Goal: Communication & Community: Answer question/provide support

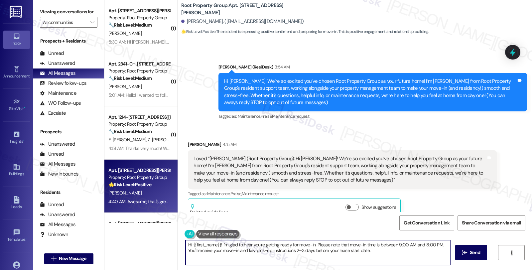
scroll to position [244, 0]
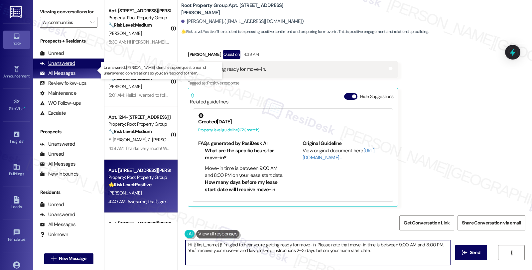
click at [71, 67] on div "Unanswered" at bounding box center [57, 63] width 35 height 7
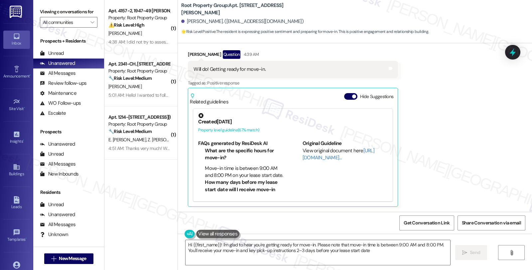
type textarea "Hi {{first_name}}! I'm glad to hear you're getting ready for move-in. Please no…"
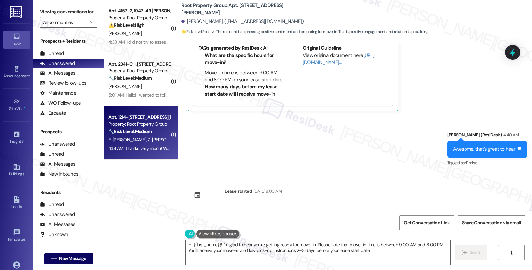
click at [148, 138] on span "Z. Friedmayer" at bounding box center [167, 140] width 38 height 6
type textarea "Hi {{first_name}}! I'm glad to hear you're getting ready for move-in. Please no…"
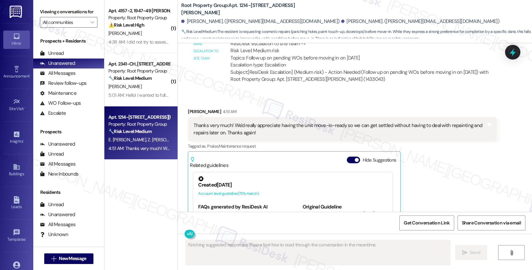
scroll to position [827, 0]
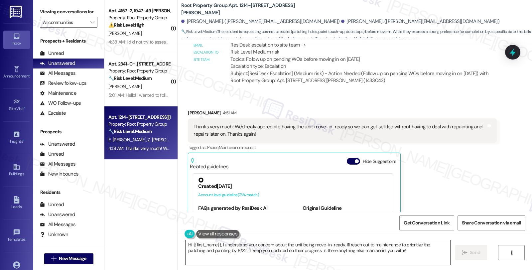
click at [185, 246] on textarea "Hi {{first_name}}, I understand your concern about the unit being move-in-ready…" at bounding box center [317, 252] width 265 height 25
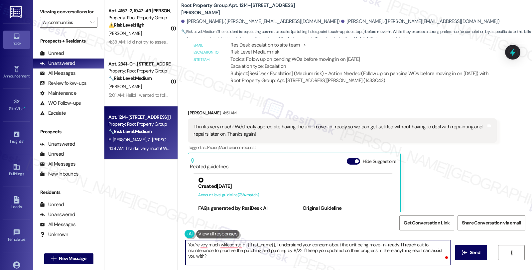
click at [188, 111] on div "Elisabeth Friedmayer 4:51 AM" at bounding box center [342, 113] width 308 height 9
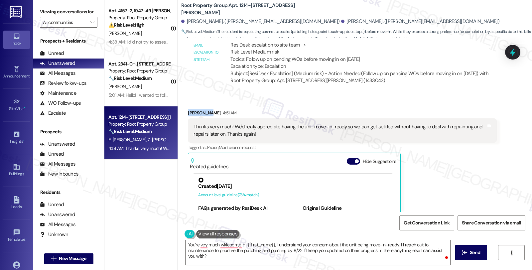
click at [188, 111] on div "Elisabeth Friedmayer 4:51 AM" at bounding box center [342, 113] width 308 height 9
copy div "Elisabeth"
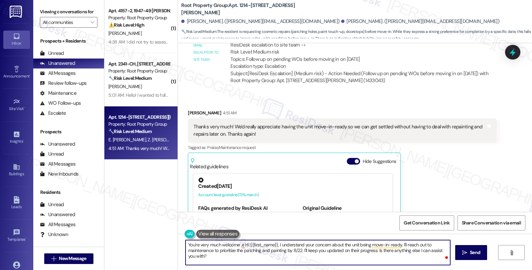
paste textarea "Elisabeth"
click at [380, 245] on textarea "You're very much welcome Elisabeth ! I understand your concern about the unit b…" at bounding box center [317, 252] width 265 height 25
click at [371, 259] on textarea "You're very much welcome Elisabeth ! I understand your concern about the unit b…" at bounding box center [317, 252] width 265 height 25
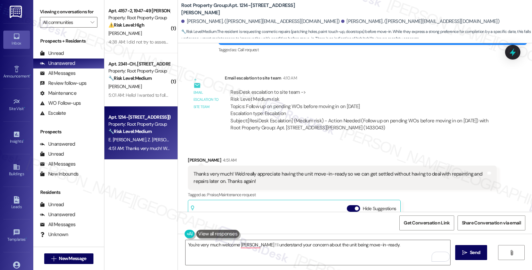
scroll to position [901, 0]
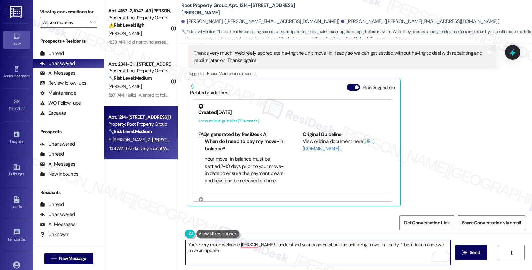
click at [205, 248] on textarea "You're very much welcome Elisabeth! I understand your concern about the unit be…" at bounding box center [317, 252] width 265 height 25
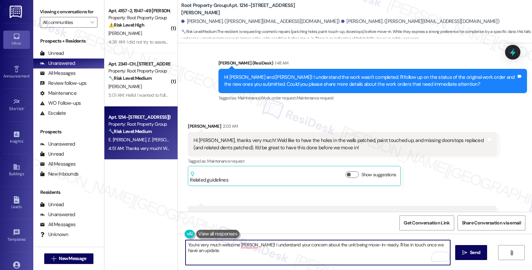
scroll to position [606, 0]
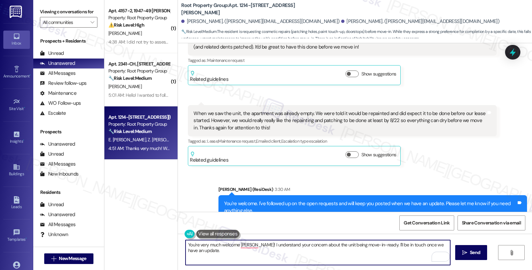
click at [234, 254] on textarea "You're very much welcome Elisabeth! I understand your concern about the unit be…" at bounding box center [317, 252] width 265 height 25
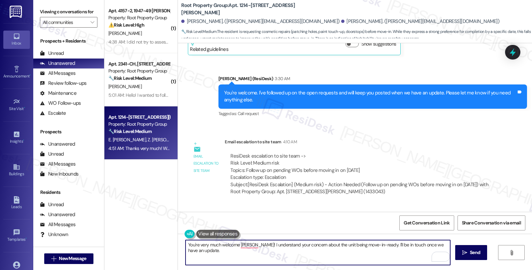
scroll to position [901, 0]
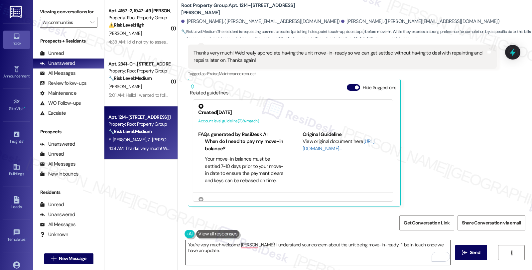
click at [260, 250] on textarea "You're very much welcome Elisabeth! I understand your concern about the unit be…" at bounding box center [317, 252] width 265 height 25
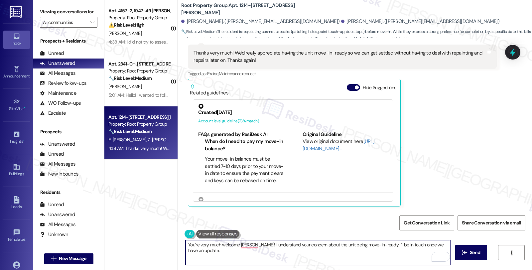
paste textarea "Should you have other concerns, please feel free to reach out. Have a great day!"
type textarea "You're very much welcome Elisabeth! I understand your concern about the unit be…"
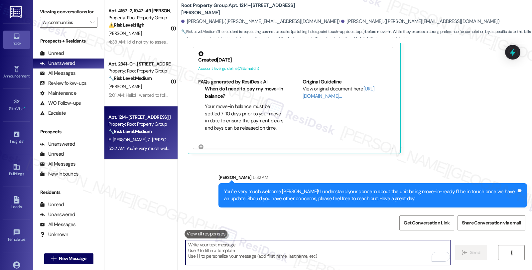
scroll to position [955, 0]
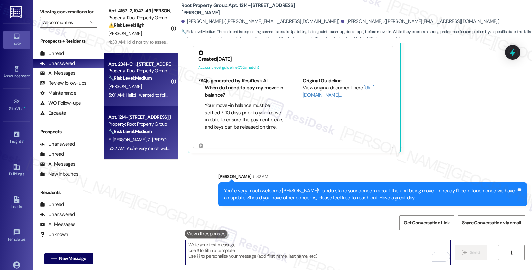
click at [150, 84] on div "[PERSON_NAME]" at bounding box center [139, 86] width 63 height 8
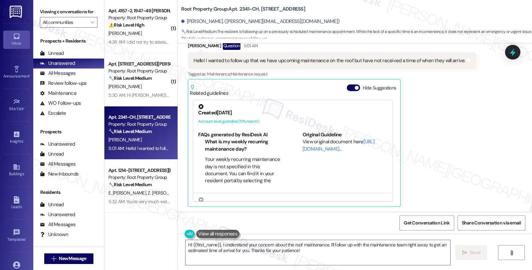
scroll to position [0, 0]
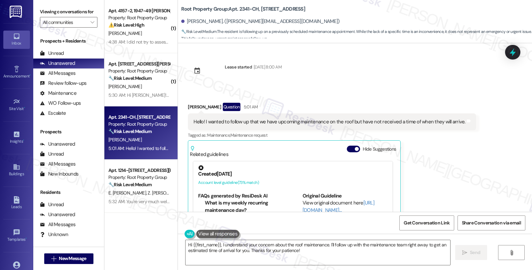
drag, startPoint x: 184, startPoint y: 107, endPoint x: 213, endPoint y: 108, distance: 28.3
click at [213, 108] on div "Enrique Argueta Question 5:01 AM" at bounding box center [332, 108] width 288 height 11
copy div "nrique Arguet"
click at [214, 105] on div "Enrique Argueta Question 5:01 AM" at bounding box center [332, 108] width 288 height 11
copy div "nrique Argueta"
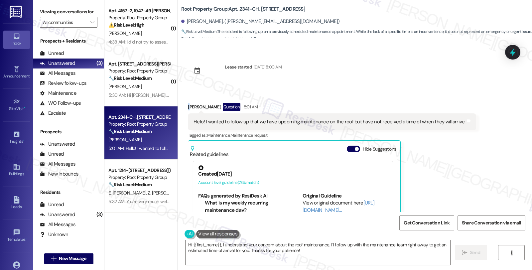
click at [188, 106] on div "Enrique Argueta Question 5:01 AM" at bounding box center [332, 108] width 288 height 11
click at [213, 108] on div "Enrique Argueta Question 5:01 AM" at bounding box center [332, 108] width 288 height 11
drag, startPoint x: 214, startPoint y: 107, endPoint x: 175, endPoint y: 107, distance: 39.2
click at [178, 107] on div "Received via SMS Enrique Argueta Question 5:01 AM Hello! I wanted to follow up …" at bounding box center [355, 180] width 354 height 185
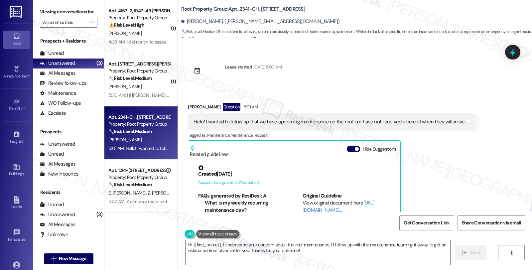
copy div "[PERSON_NAME]"
click at [217, 245] on textarea "Hi {{first_name}}, I understand your concern about the roof maintenance. I'll f…" at bounding box center [317, 252] width 265 height 25
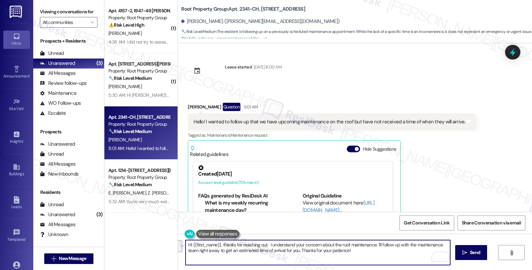
drag, startPoint x: 373, startPoint y: 243, endPoint x: 376, endPoint y: 251, distance: 8.8
click at [376, 251] on textarea "Hi {{first_name}}, thanks for reaching out. I understand your concern about the…" at bounding box center [317, 252] width 265 height 25
type textarea "Hi {{first_name}}, thanks for reaching out. I understand your concern about the…"
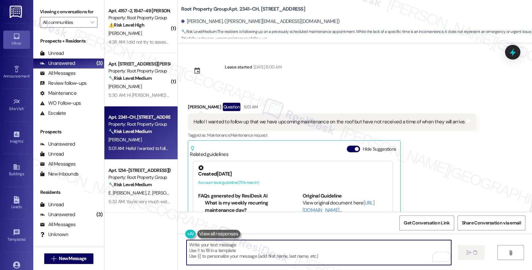
type textarea "Fetching suggested responses. Please feel free to read through the conversation…"
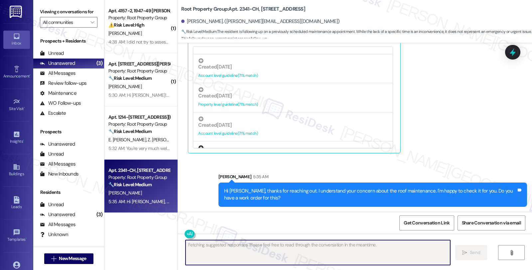
scroll to position [295, 0]
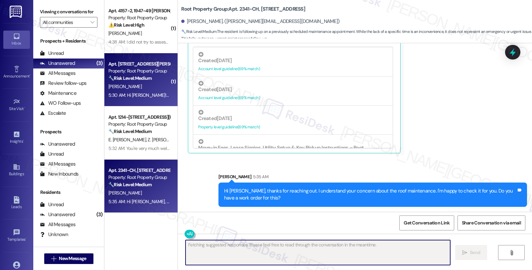
click at [152, 80] on div "🔧 Risk Level: Medium The resident is asking a question about move-in day proced…" at bounding box center [138, 78] width 61 height 7
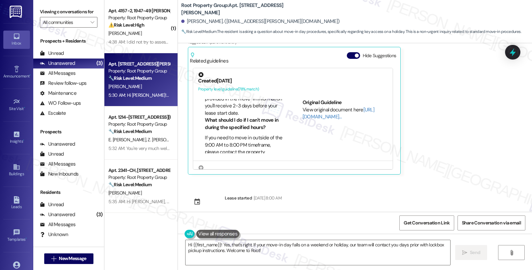
scroll to position [111, 0]
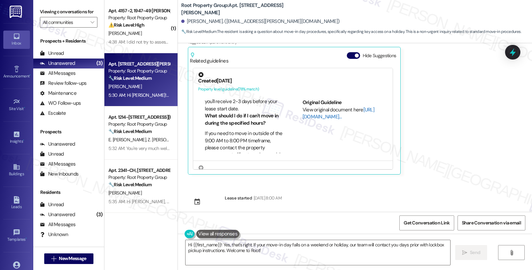
click at [311, 107] on link "[URL][DOMAIN_NAME]…" at bounding box center [338, 113] width 72 height 14
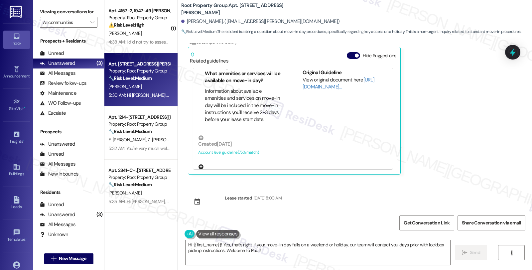
scroll to position [74, 0]
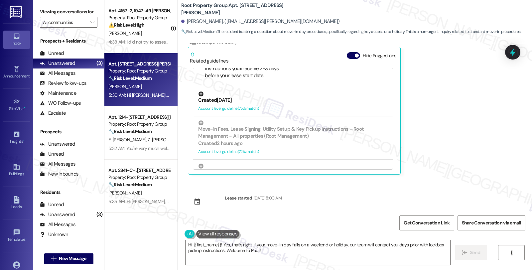
click at [277, 105] on div "Account level guideline ( 75 % match)" at bounding box center [292, 108] width 189 height 7
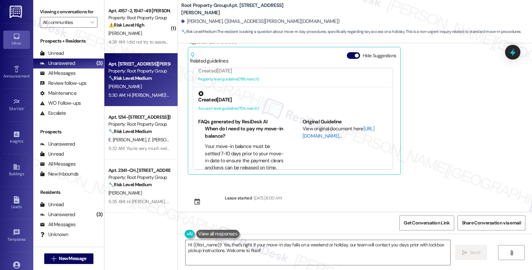
click at [310, 125] on link "[URL][DOMAIN_NAME]…" at bounding box center [338, 132] width 72 height 14
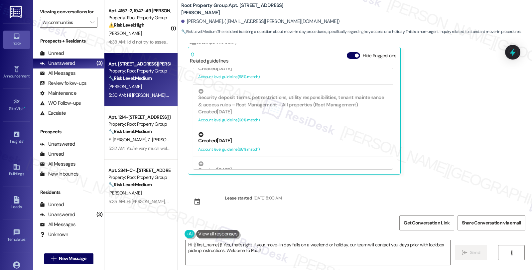
scroll to position [859, 0]
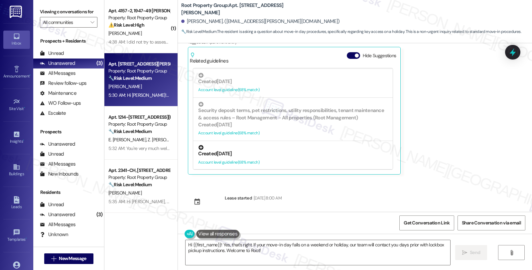
click at [299, 159] on div "Account level guideline ( 68 % match)" at bounding box center [292, 162] width 189 height 7
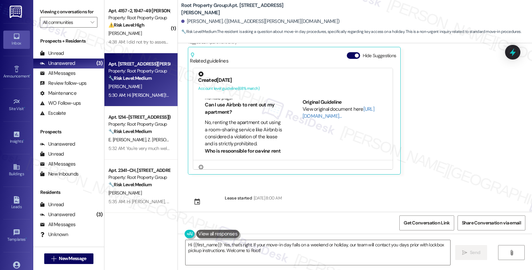
scroll to position [221, 0]
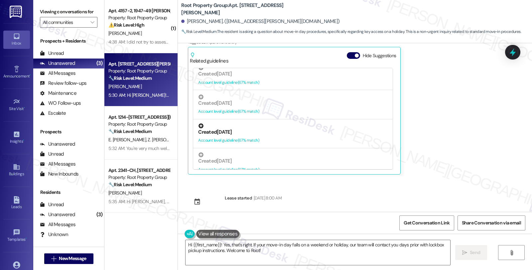
click at [236, 129] on div "Created 25 days ago" at bounding box center [292, 132] width 189 height 7
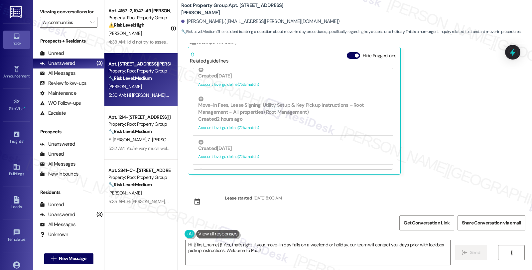
scroll to position [0, 0]
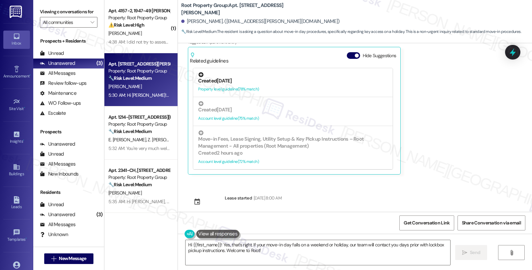
click at [271, 86] on div "Property level guideline ( 78 % match)" at bounding box center [292, 89] width 189 height 7
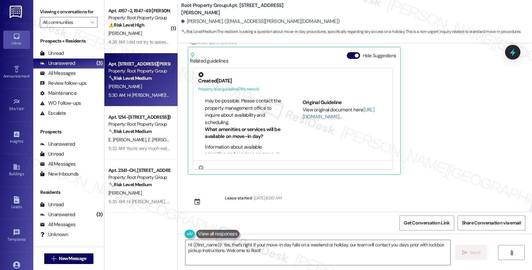
scroll to position [416, 0]
click at [307, 109] on link "[URL][DOMAIN_NAME]…" at bounding box center [338, 113] width 72 height 14
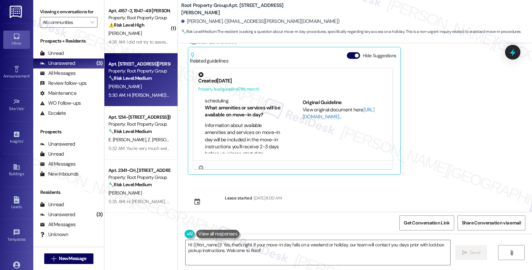
scroll to position [453, 0]
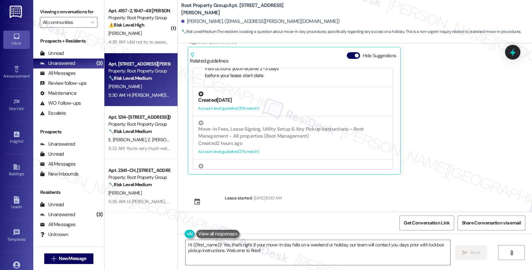
click at [280, 105] on div "Account level guideline ( 75 % match)" at bounding box center [292, 108] width 189 height 7
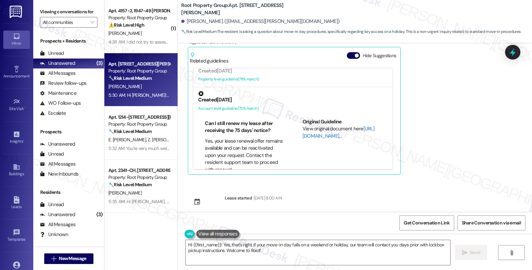
click at [311, 127] on link "[URL][DOMAIN_NAME]…" at bounding box center [338, 132] width 72 height 14
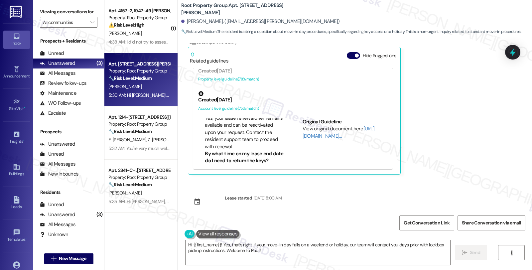
scroll to position [258, 0]
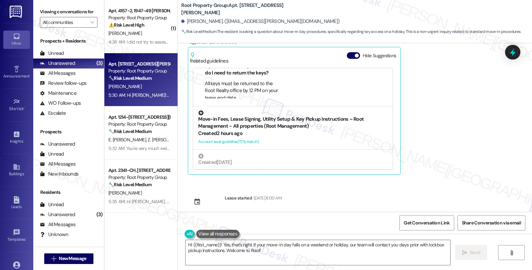
click at [257, 122] on div "Move-in Fees, Lease Signing, Utility Setup & Key Pickup Instructions – Root Man…" at bounding box center [292, 120] width 189 height 20
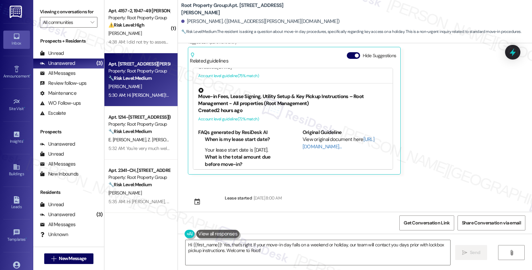
scroll to position [56, 0]
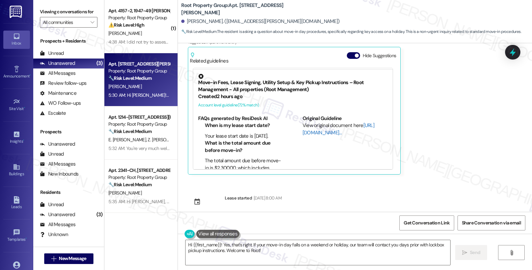
click at [316, 127] on link "[URL][DOMAIN_NAME]…" at bounding box center [338, 129] width 72 height 14
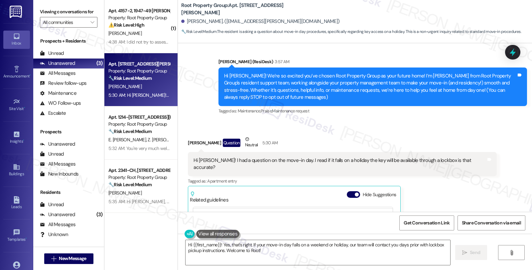
scroll to position [0, 0]
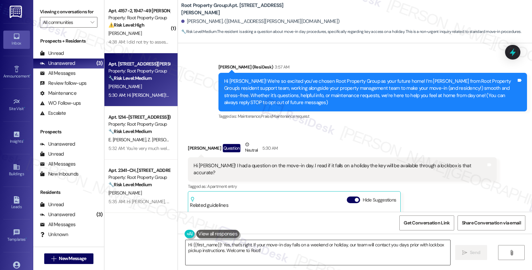
click at [278, 251] on textarea "Hi {{first_name}}! Yes, that's right. If your move-in day falls on a weekend or…" at bounding box center [317, 252] width 265 height 25
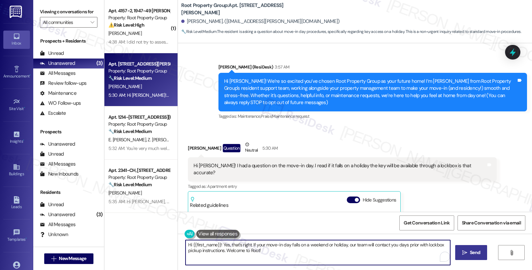
click at [470, 250] on span "Send" at bounding box center [475, 252] width 10 height 7
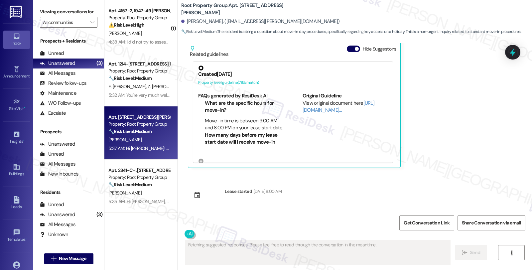
scroll to position [198, 0]
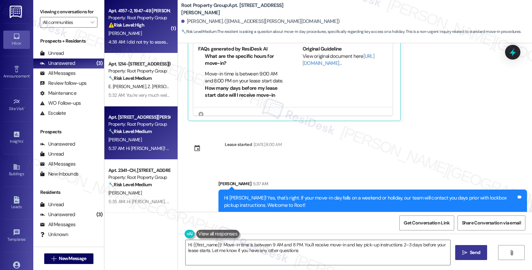
type textarea "Hi {{first_name}}! Move-in time is between 9 AM and 8 PM. You'll receive move-i…"
click at [139, 26] on strong "⚠️ Risk Level: High" at bounding box center [126, 25] width 36 height 6
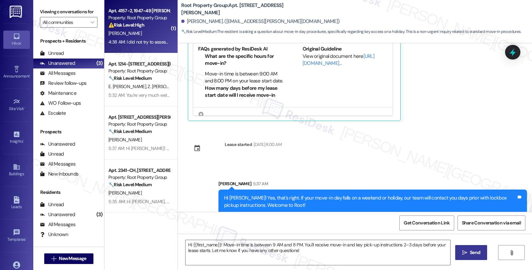
type textarea "Fetching suggested responses. Please feel free to read through the conversation…"
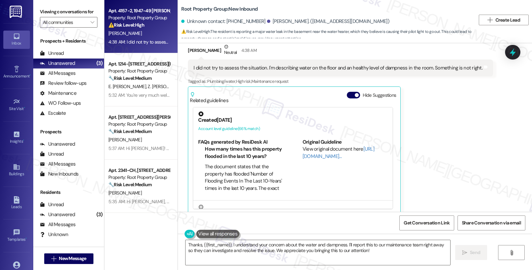
scroll to position [427, 0]
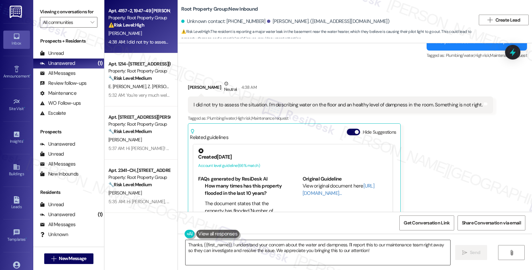
click at [185, 245] on textarea "Thanks, {{first_name}}. I understand your concern about the water and dampness.…" at bounding box center [317, 252] width 265 height 25
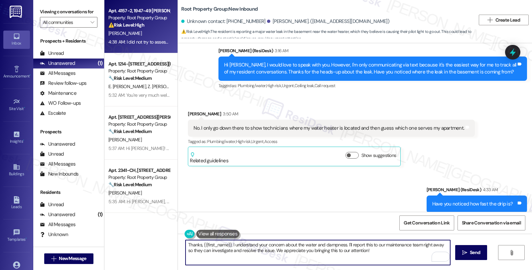
scroll to position [316, 0]
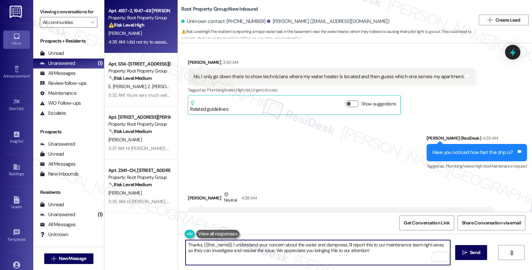
drag, startPoint x: 227, startPoint y: 244, endPoint x: 238, endPoint y: 244, distance: 10.3
click at [227, 244] on textarea "Thanks, {{first_name}}. I understand your concern about the water and dampness.…" at bounding box center [317, 252] width 265 height 25
drag, startPoint x: 298, startPoint y: 244, endPoint x: 343, endPoint y: 251, distance: 45.0
click at [343, 251] on textarea "I understand your concern about the water and dampness. I'll report this to our…" at bounding box center [317, 252] width 265 height 25
paste textarea "AppFolio needs residents to submit work orders directly so maintenance gets not…"
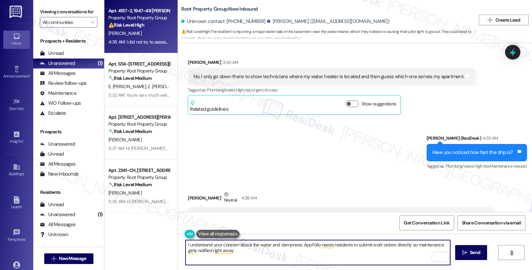
scroll to position [390, 0]
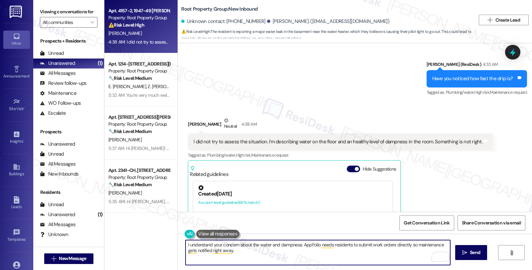
click at [271, 250] on textarea "I understand your concern about the water and dampness. AppFolio needs resident…" at bounding box center [317, 252] width 265 height 25
drag, startPoint x: 298, startPoint y: 243, endPoint x: 309, endPoint y: 243, distance: 11.0
click at [298, 243] on textarea "I understand your concern about the water and dampness. AppFolio needs resident…" at bounding box center [317, 252] width 265 height 25
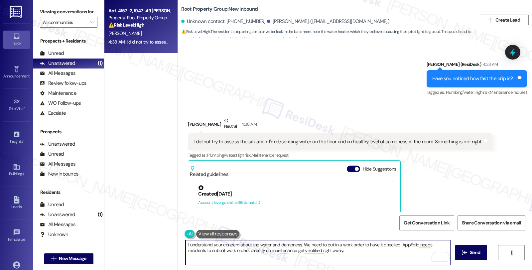
click at [336, 255] on textarea "I understand your concern about the water and dampness. We need to put in a wor…" at bounding box center [317, 252] width 265 height 25
type textarea "I understand your concern about the water and dampness. We need to put in a wor…"
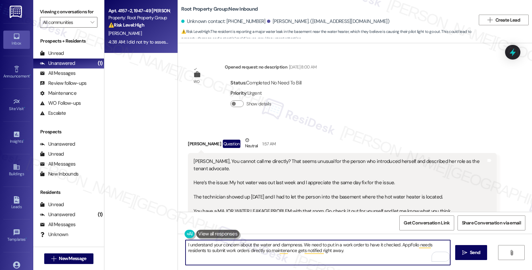
scroll to position [390, 0]
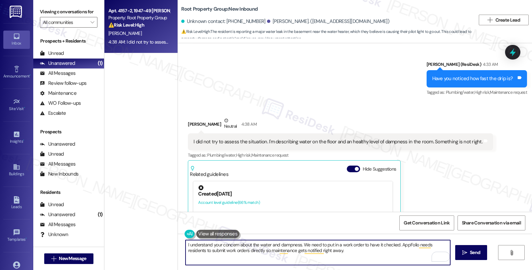
click at [327, 251] on textarea "I understand your concern about the water and dampness. We need to put in a wor…" at bounding box center [317, 252] width 265 height 25
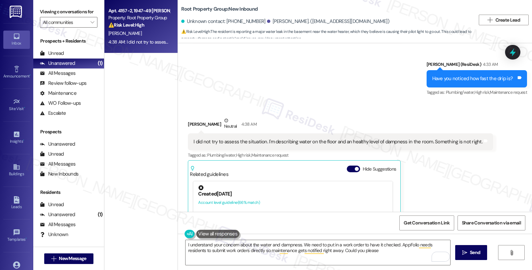
click at [467, 158] on div "[PERSON_NAME] Neutral 4:38 AM I did not try to assess the situation. I'm descri…" at bounding box center [340, 202] width 305 height 171
click at [370, 255] on textarea "I understand your concern about the water and dampness. We need to put in a wor…" at bounding box center [317, 252] width 265 height 25
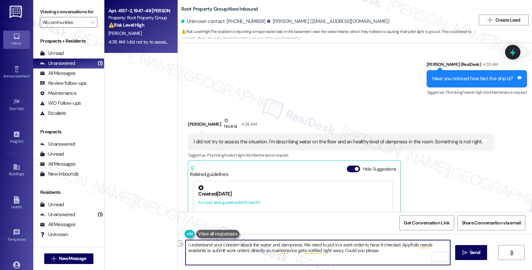
drag, startPoint x: 298, startPoint y: 243, endPoint x: 396, endPoint y: 243, distance: 98.4
click at [396, 243] on textarea "I understand your concern about the water and dampness. We need to put in a wor…" at bounding box center [317, 252] width 265 height 25
click at [371, 252] on textarea "I understand your concern about the water and dampness. We need to put in a wor…" at bounding box center [317, 252] width 265 height 25
drag, startPoint x: 321, startPoint y: 251, endPoint x: 340, endPoint y: 251, distance: 19.6
click at [340, 251] on textarea "I understand your concern about the water and dampness. We need to put in a wor…" at bounding box center [317, 252] width 265 height 25
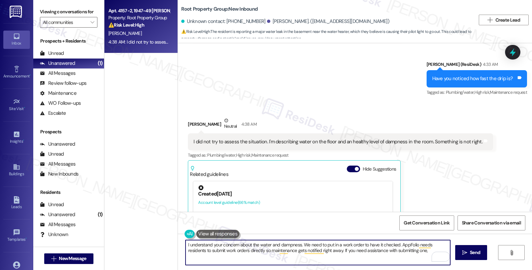
click at [409, 251] on textarea "I understand your concern about the water and dampness. We need to put in a wor…" at bounding box center [317, 252] width 265 height 25
paste textarea "I'll make it super easy for you. Let me ask a few questions first, then I'll te…"
drag, startPoint x: 259, startPoint y: 256, endPoint x: 332, endPoint y: 257, distance: 73.1
click at [332, 257] on textarea "I understand your concern about the water and dampness. We need to put in a wor…" at bounding box center [317, 252] width 265 height 25
drag, startPoint x: 351, startPoint y: 255, endPoint x: 407, endPoint y: 259, distance: 56.3
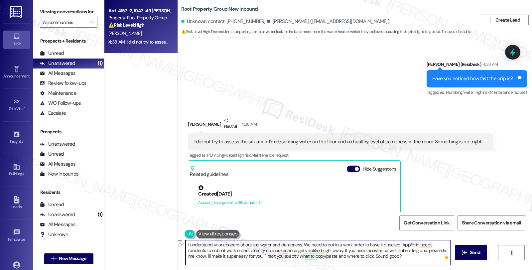
click at [407, 259] on textarea "I understand your concern about the water and dampness. We need to put in a wor…" at bounding box center [317, 252] width 265 height 25
type textarea "I understand your concern about the water and dampness. We need to put in a wor…"
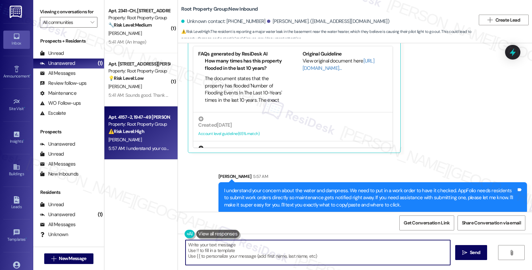
scroll to position [78, 0]
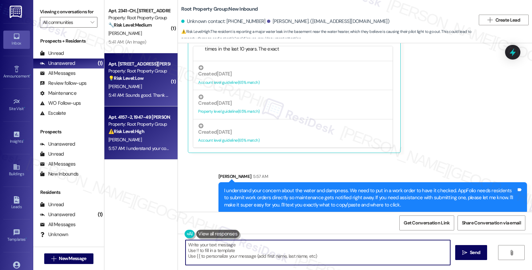
click at [160, 79] on div "💡 Risk Level: Low The resident is asking a question about move-in day procedure…" at bounding box center [138, 78] width 61 height 7
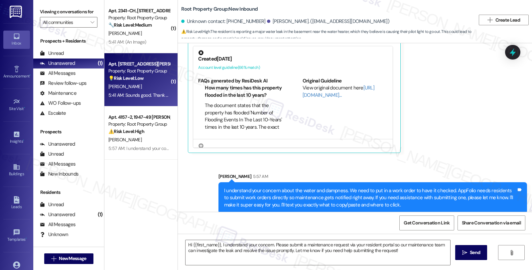
type textarea "Fetching suggested responses. Please feel free to read through the conversation…"
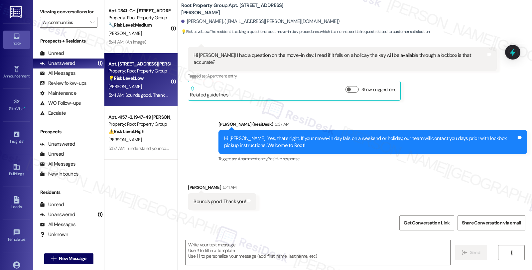
type textarea "Fetching suggested responses. Please feel free to read through the conversation…"
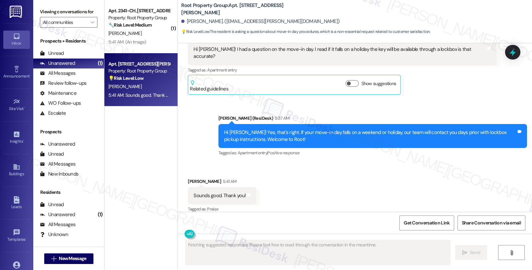
scroll to position [156, 0]
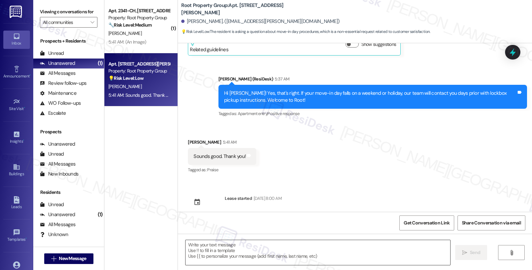
click at [206, 244] on textarea at bounding box center [317, 252] width 265 height 25
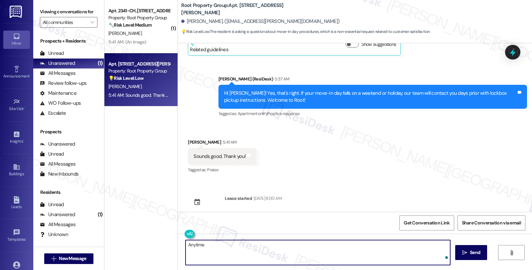
type textarea "Anytime!"
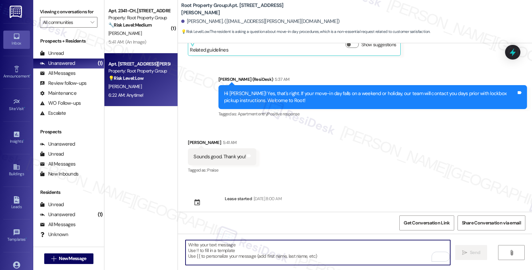
scroll to position [202, 0]
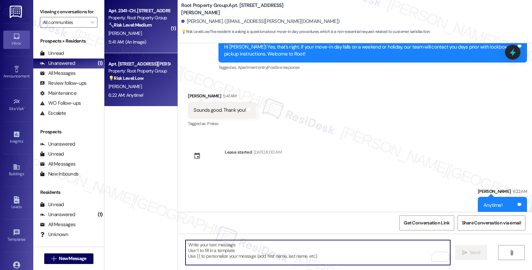
click at [152, 31] on div "[PERSON_NAME]" at bounding box center [139, 33] width 63 height 8
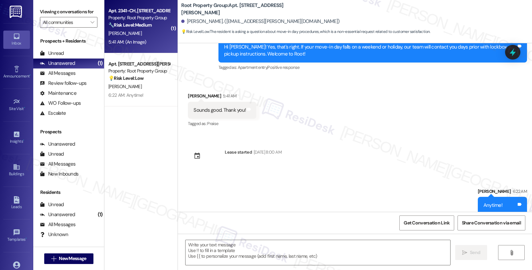
type textarea "Fetching suggested responses. Please feel free to read through the conversation…"
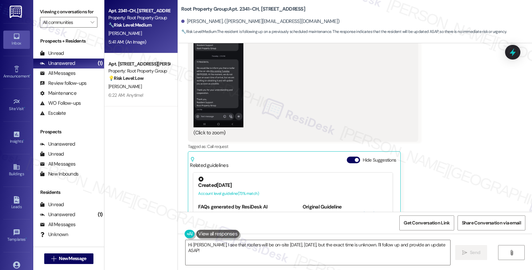
scroll to position [309, 0]
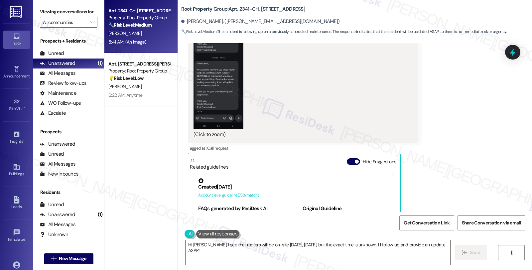
click at [224, 94] on button "Zoom image" at bounding box center [218, 75] width 50 height 108
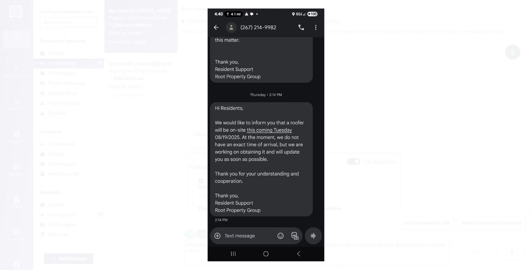
click at [378, 105] on button "Unzoom image" at bounding box center [266, 135] width 532 height 270
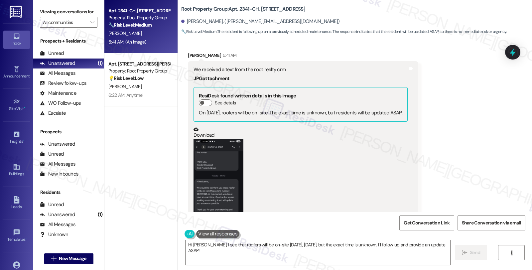
scroll to position [161, 0]
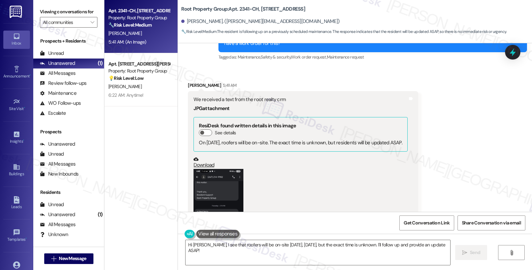
click at [192, 82] on div "Enrique Argueta 5:41 AM" at bounding box center [303, 86] width 230 height 9
copy div "Enrique"
click at [185, 243] on textarea "Hi Enrique, I see that roofers will be on-site tomorrow, August 19, 2025, but t…" at bounding box center [317, 252] width 265 height 25
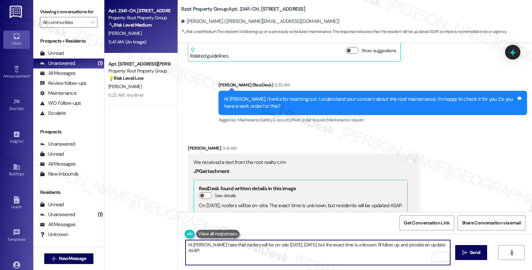
scroll to position [87, 0]
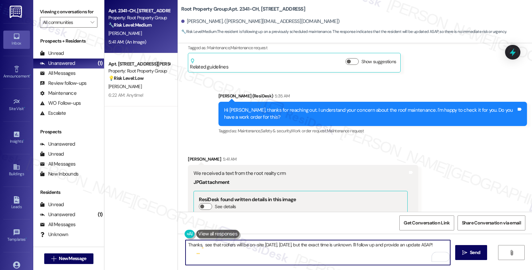
type textarea "Thanks, I see that roofers will be on-site [DATE], [DATE], but the exact time i…"
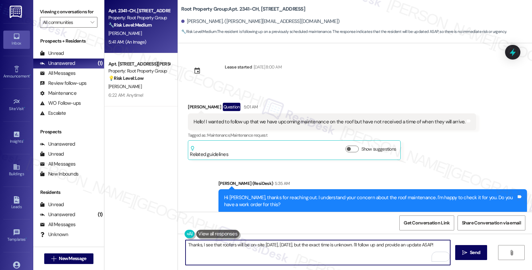
scroll to position [87, 0]
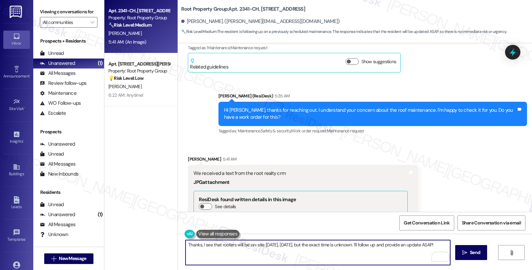
click at [403, 244] on textarea "Thanks, I see that roofers will be on-site [DATE], [DATE], but the exact time i…" at bounding box center [317, 252] width 265 height 25
click at [407, 252] on textarea "Thanks, I see that roofers will be on-site [DATE], [DATE], but the exact time i…" at bounding box center [317, 252] width 265 height 25
type textarea "Thanks, I see that roofers will be on-site [DATE], [DATE], but the exact time i…"
click at [362, 253] on textarea "Thanks, I see that roofers will be on-site [DATE], [DATE], but the exact time i…" at bounding box center [317, 252] width 265 height 25
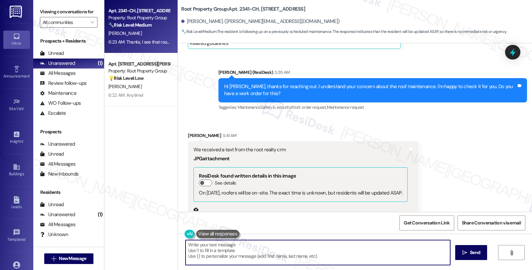
scroll to position [51, 0]
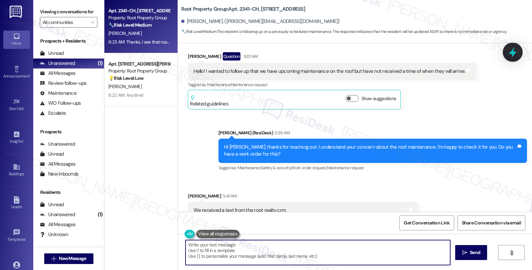
click at [511, 52] on icon at bounding box center [512, 52] width 8 height 10
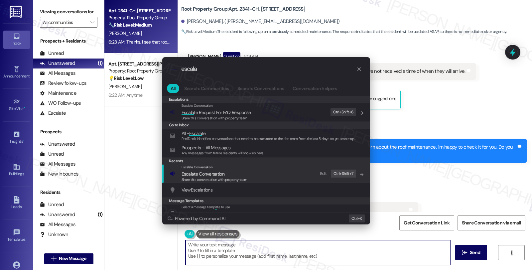
type input "escala"
click at [244, 173] on span "Escala te Conversation" at bounding box center [214, 173] width 66 height 7
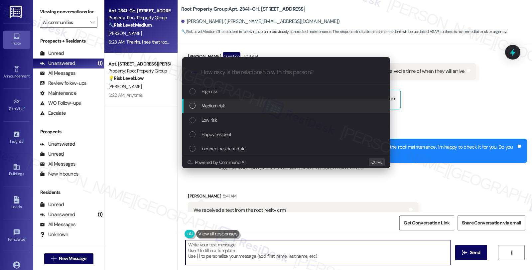
click at [224, 107] on span "Medium risk" at bounding box center [212, 105] width 23 height 7
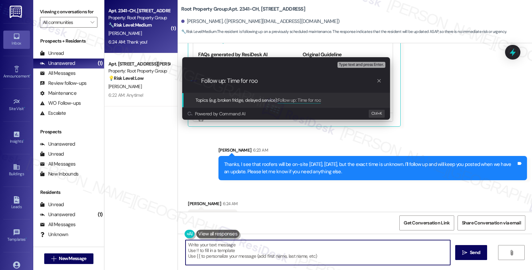
scroll to position [482, 0]
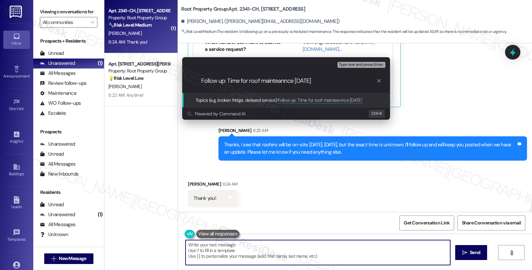
click at [284, 80] on input "Follow up: Time for roof mainteannce [DATE]" at bounding box center [288, 80] width 175 height 7
type input "Follow up: Time for roof maintenance on [DATE]"
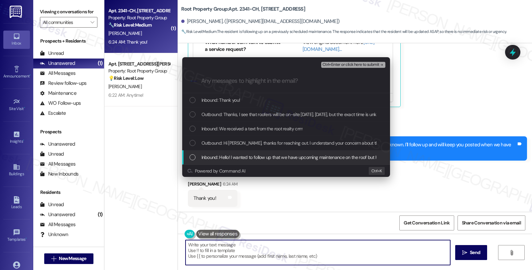
click at [229, 155] on span "Inbound: Hello! I wanted to follow up that we have upcoming maintenance on the …" at bounding box center [334, 157] width 267 height 7
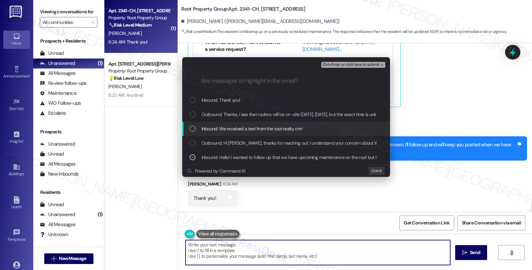
click at [228, 127] on span "Inbound: We received a text from the root realty crm" at bounding box center [251, 128] width 101 height 7
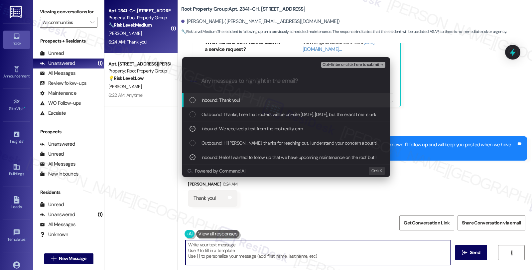
click at [229, 102] on span "Inbound: Thank you!" at bounding box center [220, 99] width 39 height 7
click at [343, 64] on span "Ctrl+Enter or click here to submit" at bounding box center [350, 64] width 57 height 5
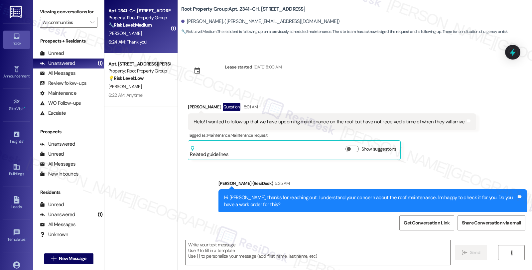
scroll to position [394, 0]
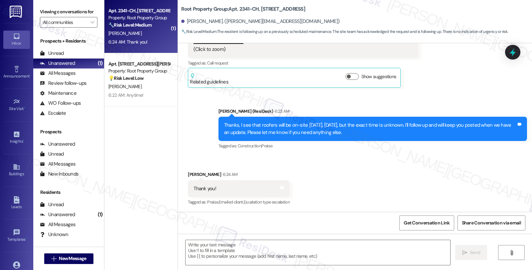
type textarea "Fetching suggested responses. Please feel free to read through the conversation…"
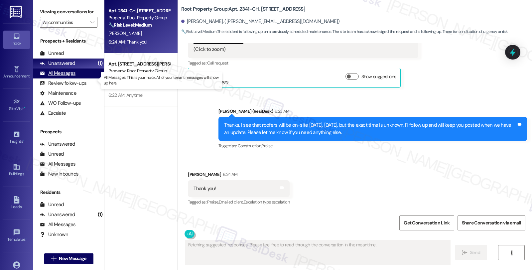
click at [76, 75] on div "All Messages (undefined)" at bounding box center [68, 73] width 71 height 10
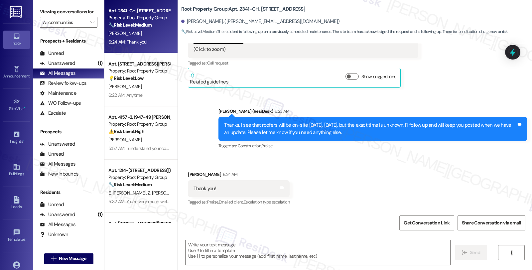
type textarea "Fetching suggested responses. Please feel free to read through the conversation…"
click at [78, 68] on div "Unanswered (1)" at bounding box center [68, 63] width 71 height 10
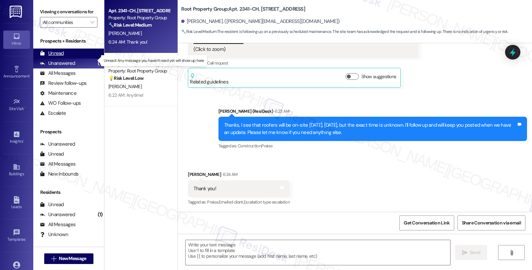
click at [58, 57] on div "Unread" at bounding box center [52, 53] width 24 height 7
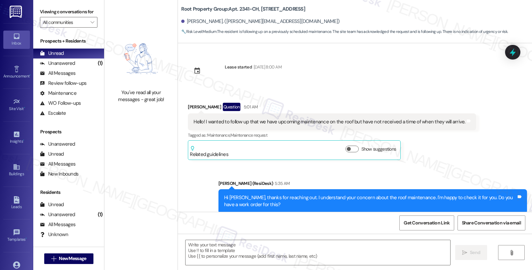
scroll to position [522, 0]
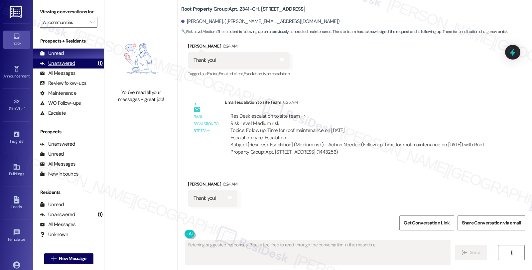
click at [81, 68] on div "Unanswered (1)" at bounding box center [68, 63] width 71 height 10
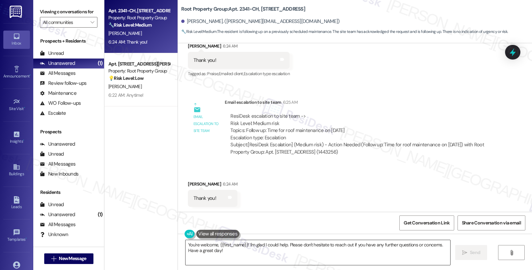
click at [223, 245] on textarea "You're welcome, {{first_name}}! I'm glad I could help. Please don't hesitate to…" at bounding box center [317, 252] width 265 height 25
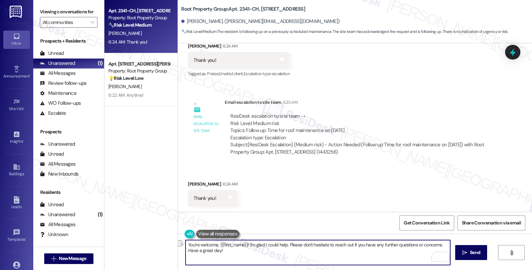
drag, startPoint x: 244, startPoint y: 245, endPoint x: 283, endPoint y: 245, distance: 39.2
click at [283, 245] on textarea "You're welcome, {{first_name}}! I'm glad I could help. Please don't hesitate to…" at bounding box center [317, 252] width 265 height 25
type textarea "You're welcome, {{first_name}}. Please don't hesitate to reach out if you have …"
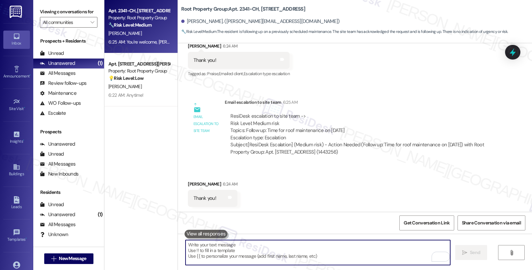
scroll to position [569, 0]
